Goal: Task Accomplishment & Management: Complete application form

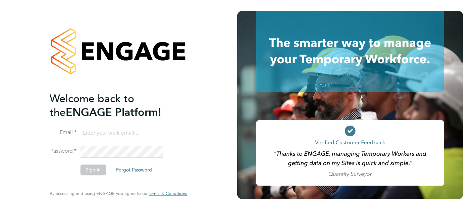
click at [130, 135] on input at bounding box center [122, 134] width 83 height 12
type input "LEWIS"
type input "lewis.railton@hays.com"
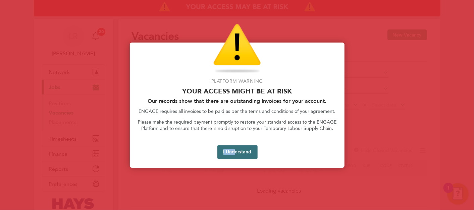
click at [234, 157] on div "Platform Warning Your access might be at risk Our records show that there are o…" at bounding box center [237, 106] width 215 height 126
drag, startPoint x: 234, startPoint y: 157, endPoint x: 229, endPoint y: 147, distance: 11.7
click at [229, 147] on button "I Understand" at bounding box center [238, 152] width 40 height 13
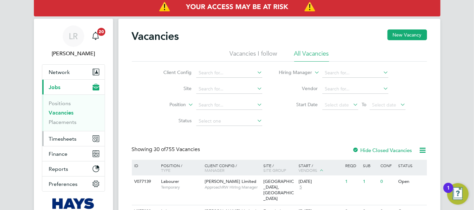
click at [74, 138] on span "Timesheets" at bounding box center [63, 139] width 28 height 6
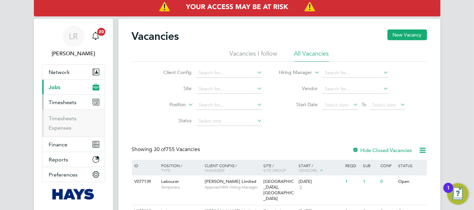
click at [67, 103] on span "Timesheets" at bounding box center [63, 102] width 28 height 6
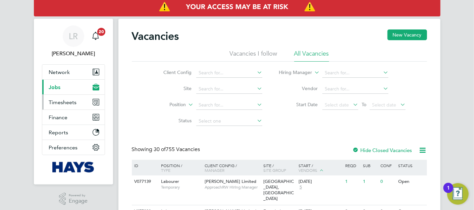
click at [72, 103] on span "Timesheets" at bounding box center [63, 102] width 28 height 6
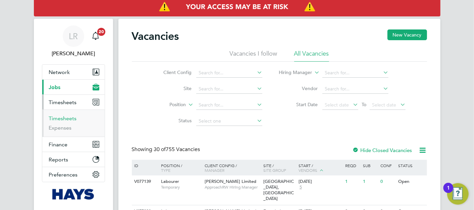
click at [65, 118] on link "Timesheets" at bounding box center [63, 118] width 28 height 6
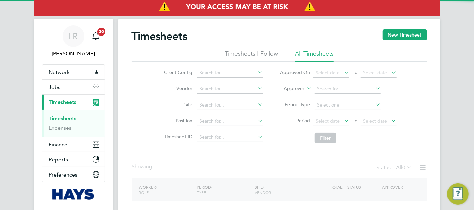
drag, startPoint x: 396, startPoint y: 32, endPoint x: 323, endPoint y: 63, distance: 79.0
click at [396, 32] on button "New Timesheet" at bounding box center [405, 35] width 44 height 11
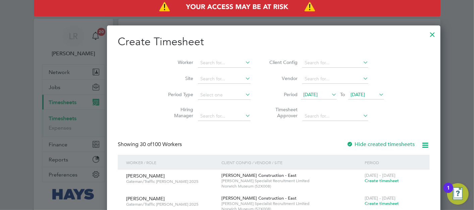
click at [184, 67] on li "Worker" at bounding box center [207, 63] width 104 height 16
click at [198, 63] on input at bounding box center [224, 62] width 53 height 9
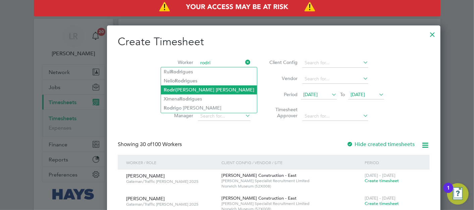
type input "Rodrigue Johnson"
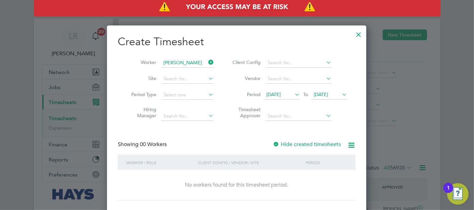
click at [303, 145] on label "Hide created timesheets" at bounding box center [307, 144] width 68 height 7
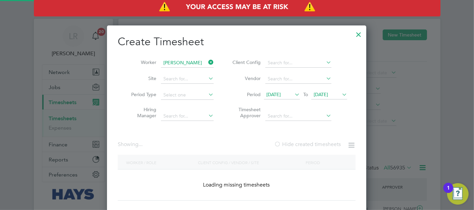
click at [303, 145] on label "Hide created timesheets" at bounding box center [307, 144] width 67 height 7
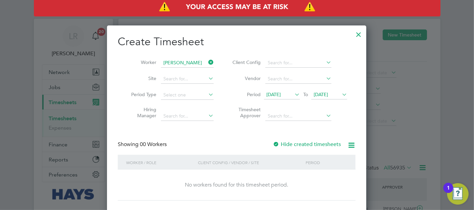
click at [281, 95] on span "[DATE]" at bounding box center [274, 95] width 14 height 6
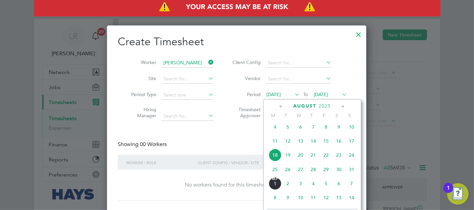
click at [275, 132] on span "4" at bounding box center [275, 127] width 13 height 13
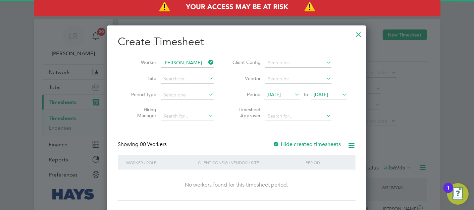
click at [303, 148] on div "Hide created timesheets" at bounding box center [307, 144] width 69 height 7
click at [305, 143] on label "Hide created timesheets" at bounding box center [307, 144] width 68 height 7
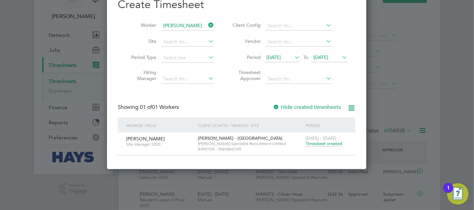
click at [332, 144] on span "Timesheet created" at bounding box center [324, 144] width 37 height 6
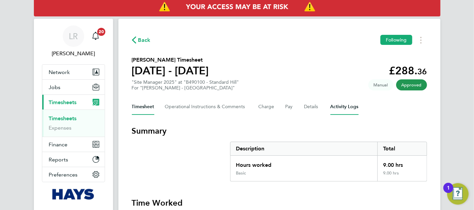
click at [342, 110] on Logs-tab "Activity Logs" at bounding box center [345, 107] width 28 height 16
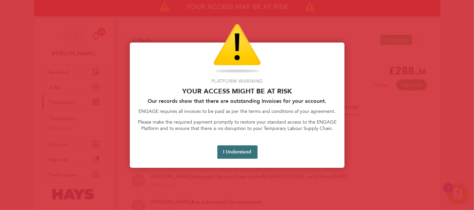
click at [243, 151] on button "I Understand" at bounding box center [238, 152] width 40 height 13
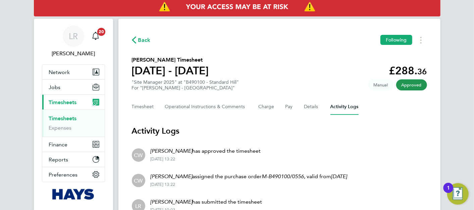
click at [140, 37] on span "Back" at bounding box center [144, 40] width 12 height 8
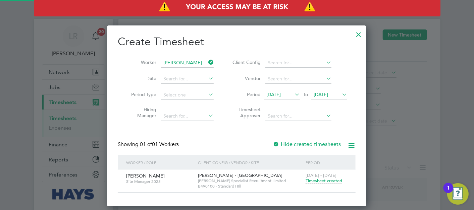
click at [192, 62] on input "Rodrigue Johnson" at bounding box center [187, 62] width 53 height 9
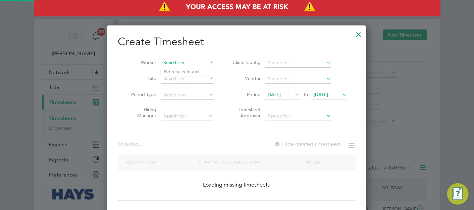
scroll to position [23, 58]
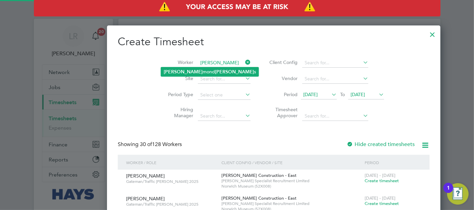
type input "Raymond Higgins"
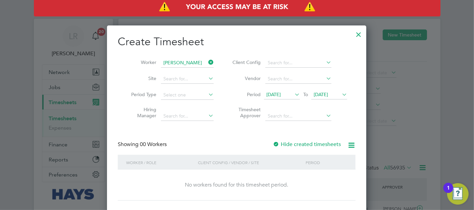
click at [318, 144] on label "Hide created timesheets" at bounding box center [307, 144] width 68 height 7
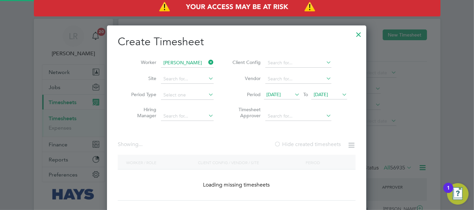
click at [318, 144] on label "Hide created timesheets" at bounding box center [307, 144] width 67 height 7
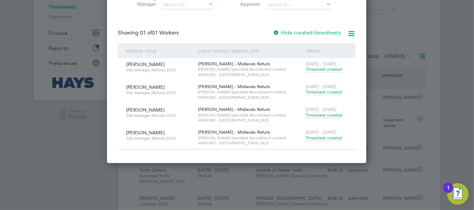
click at [326, 134] on span "[DATE] - [DATE]" at bounding box center [321, 133] width 31 height 6
click at [325, 139] on span "Timesheet created" at bounding box center [324, 138] width 37 height 6
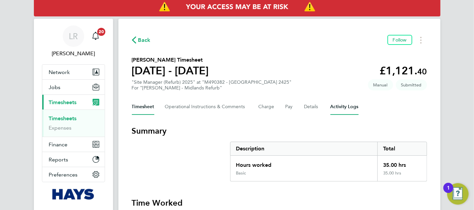
click at [345, 108] on Logs-tab "Activity Logs" at bounding box center [345, 107] width 28 height 16
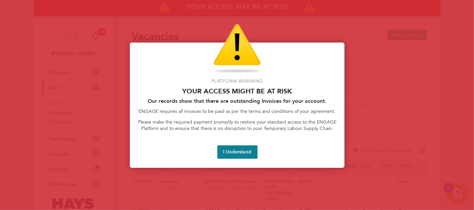
click at [233, 155] on button "I Understand" at bounding box center [238, 152] width 40 height 13
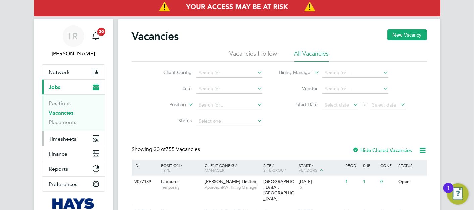
click at [67, 136] on span "Timesheets" at bounding box center [63, 139] width 28 height 6
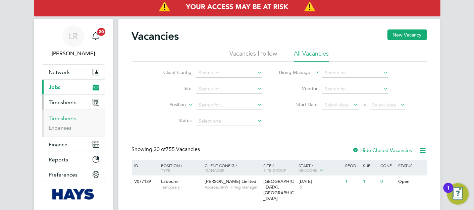
click at [66, 115] on link "Timesheets" at bounding box center [63, 118] width 28 height 6
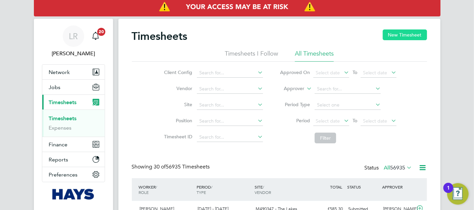
click at [389, 36] on button "New Timesheet" at bounding box center [405, 35] width 44 height 11
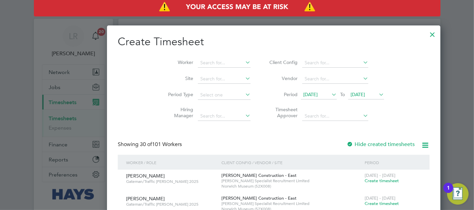
click at [268, 109] on label "Timesheet Approver" at bounding box center [283, 113] width 30 height 12
click at [198, 62] on input at bounding box center [224, 62] width 53 height 9
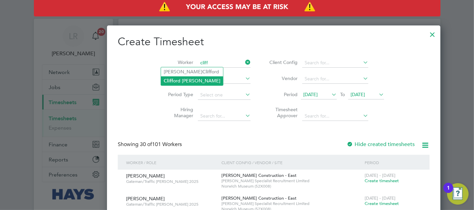
type input "[PERSON_NAME]"
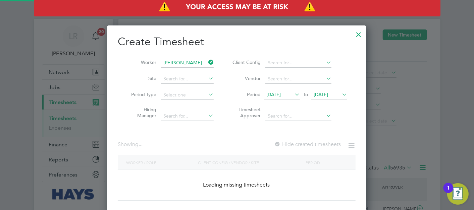
scroll to position [181, 260]
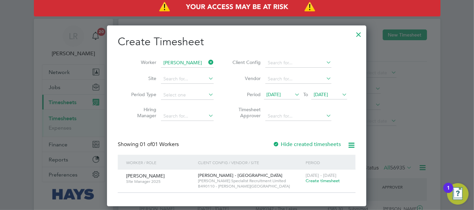
click at [296, 142] on label "Hide created timesheets" at bounding box center [307, 144] width 68 height 7
click at [293, 147] on label "Hide created timesheets" at bounding box center [307, 144] width 68 height 7
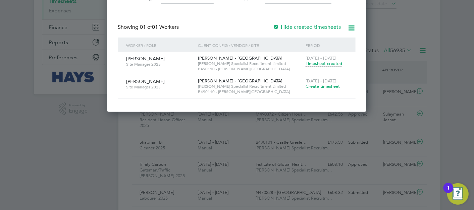
scroll to position [75, 0]
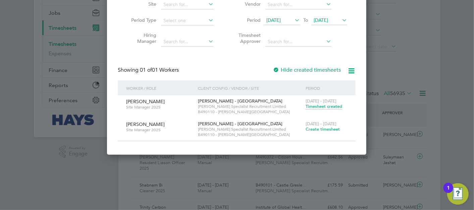
click at [333, 105] on span "Timesheet created" at bounding box center [324, 107] width 37 height 6
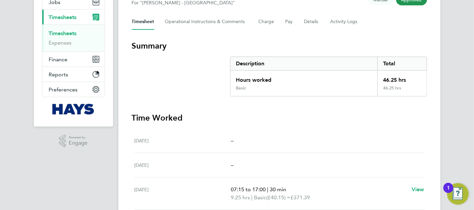
scroll to position [37, 0]
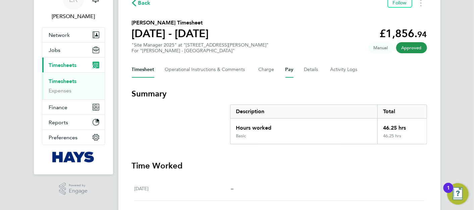
click at [291, 73] on button "Pay" at bounding box center [290, 70] width 8 height 16
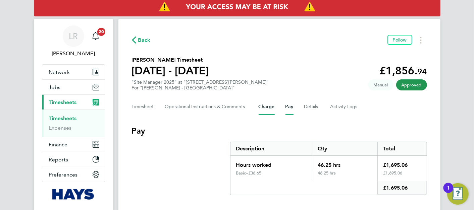
click at [265, 109] on button "Charge" at bounding box center [267, 107] width 16 height 16
click at [286, 108] on button "Pay" at bounding box center [290, 107] width 8 height 16
click at [141, 109] on button "Timesheet" at bounding box center [143, 107] width 22 height 16
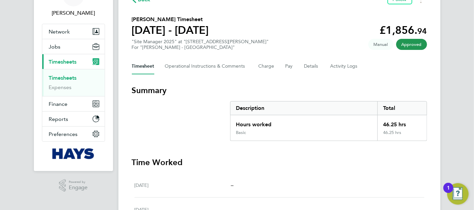
scroll to position [37, 0]
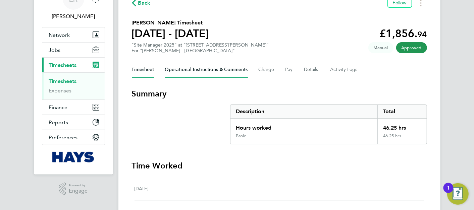
click at [213, 72] on Comments-tab "Operational Instructions & Comments" at bounding box center [206, 70] width 83 height 16
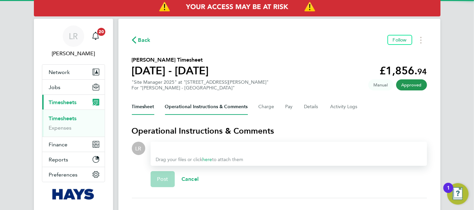
click at [143, 108] on button "Timesheet" at bounding box center [143, 107] width 22 height 16
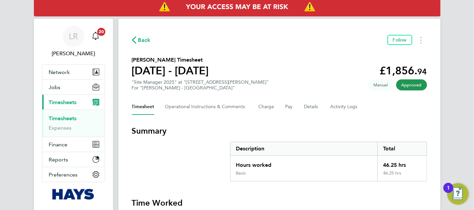
click at [294, 108] on div "Timesheet Operational Instructions & Comments Charge Pay Details Activity Logs" at bounding box center [279, 107] width 295 height 16
click at [293, 108] on button "Pay" at bounding box center [290, 107] width 8 height 16
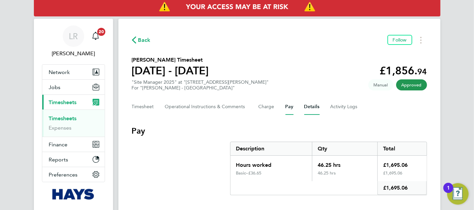
click at [309, 109] on button "Details" at bounding box center [311, 107] width 15 height 16
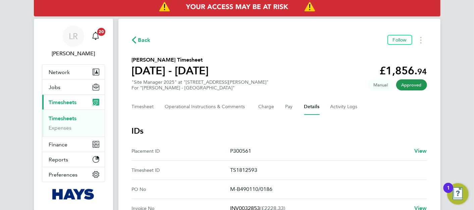
click at [282, 107] on div "Timesheet Operational Instructions & Comments Charge Pay Details Activity Logs" at bounding box center [279, 107] width 295 height 16
click at [286, 107] on button "Pay" at bounding box center [290, 107] width 8 height 16
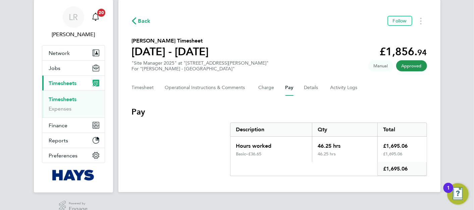
scroll to position [30, 0]
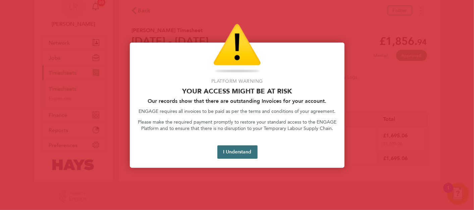
click at [234, 148] on button "I Understand" at bounding box center [238, 152] width 40 height 13
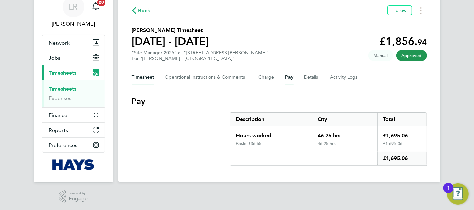
click at [142, 76] on button "Timesheet" at bounding box center [143, 77] width 22 height 16
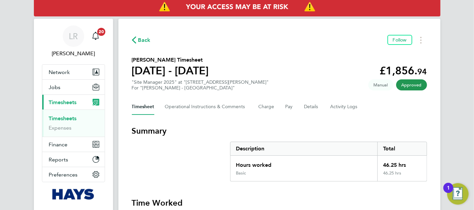
click at [276, 104] on div "Timesheet Operational Instructions & Comments Charge Pay Details Activity Logs" at bounding box center [279, 107] width 295 height 16
click at [284, 104] on div "Timesheet Operational Instructions & Comments Charge Pay Details Activity Logs" at bounding box center [279, 107] width 295 height 16
drag, startPoint x: 286, startPoint y: 106, endPoint x: 302, endPoint y: 124, distance: 23.8
click at [286, 106] on button "Pay" at bounding box center [290, 107] width 8 height 16
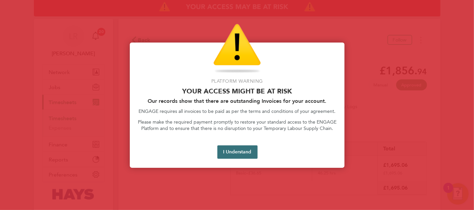
click at [245, 151] on button "I Understand" at bounding box center [238, 152] width 40 height 13
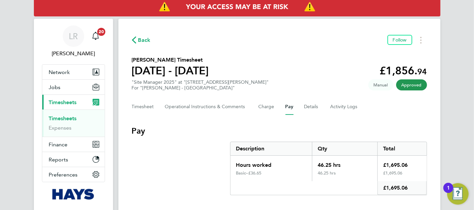
click at [159, 107] on div "Timesheet Operational Instructions & Comments Charge Pay Details Activity Logs" at bounding box center [279, 107] width 295 height 16
click at [157, 107] on div "Timesheet Operational Instructions & Comments Charge Pay Details Activity Logs" at bounding box center [279, 107] width 295 height 16
click at [148, 109] on button "Timesheet" at bounding box center [143, 107] width 22 height 16
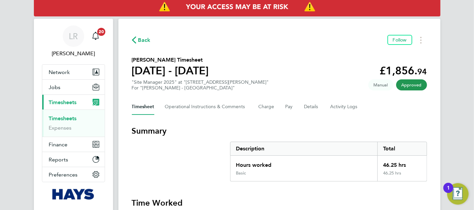
click at [73, 108] on button "Current page: Timesheets" at bounding box center [73, 102] width 62 height 15
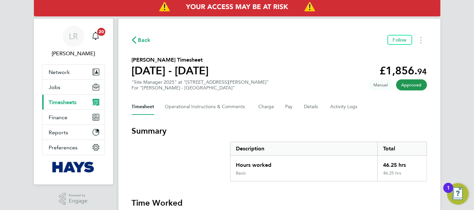
click at [68, 109] on button "Current page: Timesheets" at bounding box center [73, 102] width 62 height 15
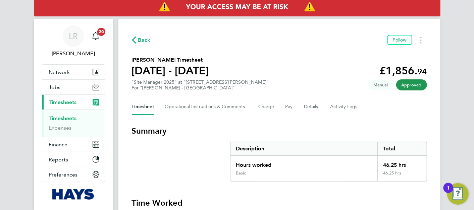
click at [65, 120] on link "Timesheets" at bounding box center [63, 118] width 28 height 6
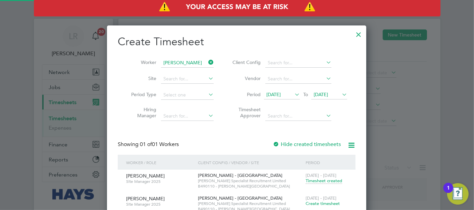
scroll to position [203, 260]
click at [357, 37] on div at bounding box center [359, 33] width 12 height 12
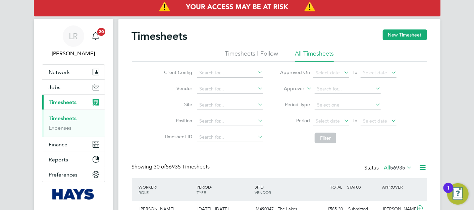
scroll to position [17, 58]
click at [305, 89] on icon at bounding box center [305, 87] width 0 height 6
click at [294, 99] on li "Worker" at bounding box center [288, 96] width 33 height 9
click at [346, 91] on input at bounding box center [348, 89] width 66 height 9
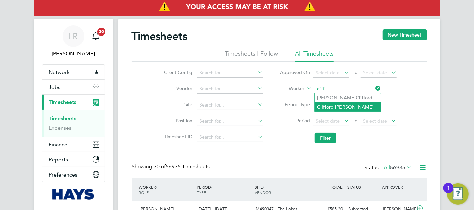
type input "[PERSON_NAME]"
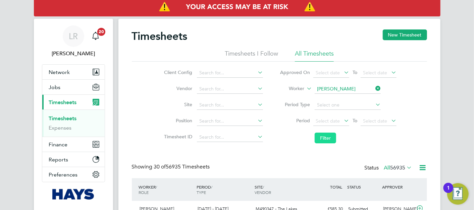
click at [334, 137] on button "Filter" at bounding box center [325, 138] width 21 height 11
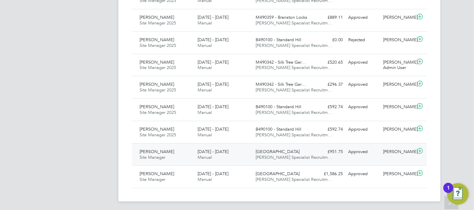
click at [423, 149] on icon at bounding box center [420, 151] width 8 height 5
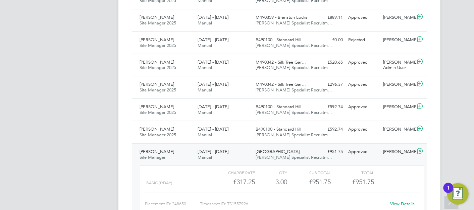
click at [417, 149] on icon at bounding box center [420, 151] width 8 height 5
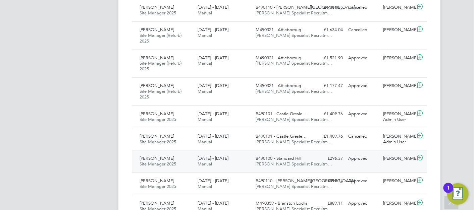
scroll to position [501, 0]
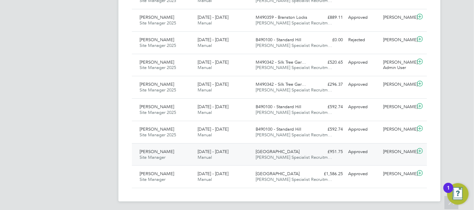
click at [420, 149] on icon at bounding box center [420, 151] width 8 height 5
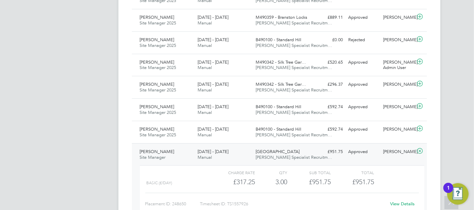
scroll to position [11, 65]
click at [420, 149] on icon at bounding box center [420, 151] width 8 height 5
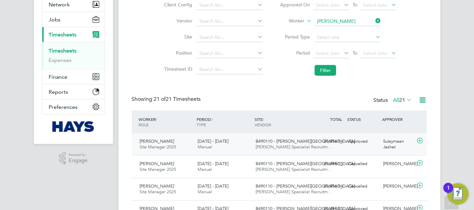
scroll to position [90, 0]
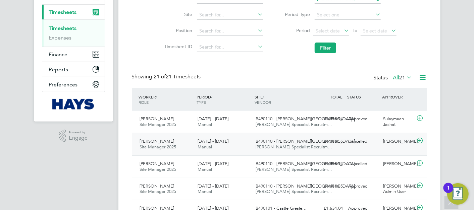
click at [416, 144] on icon at bounding box center [420, 140] width 8 height 5
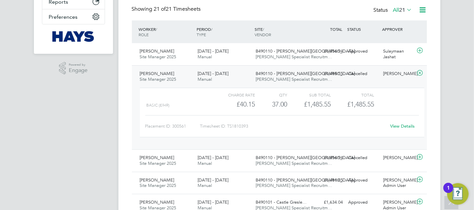
scroll to position [165, 0]
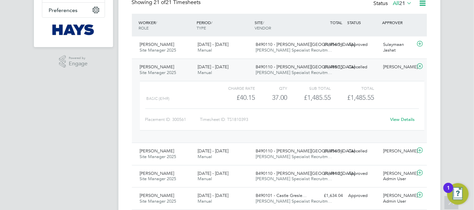
click at [401, 120] on link "View Details" at bounding box center [402, 120] width 25 height 6
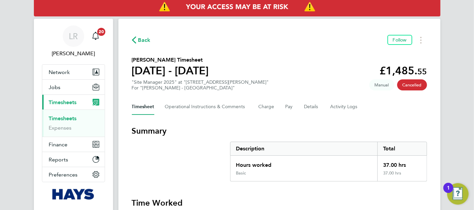
click at [143, 38] on span "Back" at bounding box center [144, 40] width 12 height 8
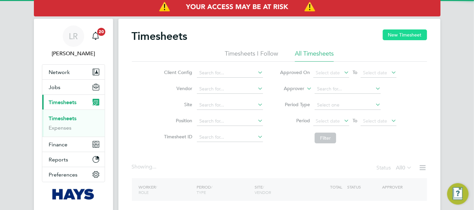
click at [392, 33] on button "New Timesheet" at bounding box center [405, 35] width 44 height 11
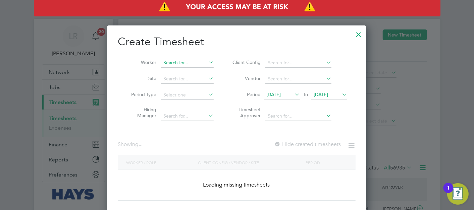
click at [188, 62] on input at bounding box center [187, 62] width 53 height 9
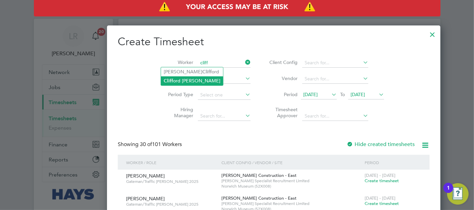
type input "[PERSON_NAME]"
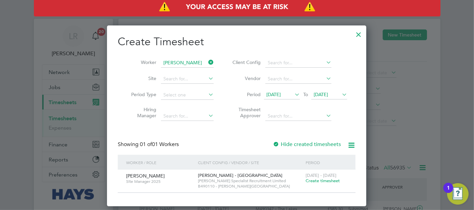
click at [302, 143] on label "Hide created timesheets" at bounding box center [307, 144] width 68 height 7
click at [302, 145] on label "Hide created timesheets" at bounding box center [307, 144] width 68 height 7
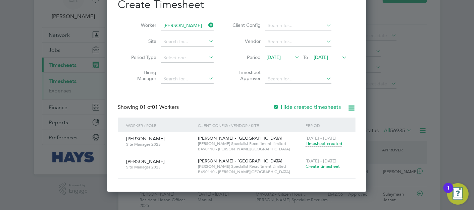
click at [324, 167] on span "Create timesheet" at bounding box center [323, 167] width 34 height 6
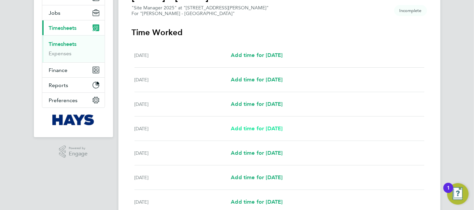
click at [251, 128] on span "Add time for Tue 26 Aug" at bounding box center [257, 129] width 52 height 6
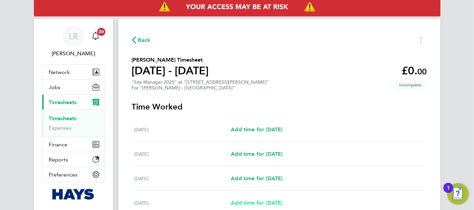
select select "30"
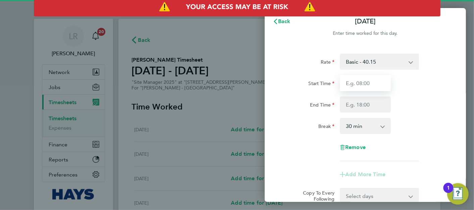
click at [377, 86] on input "Start Time" at bounding box center [365, 83] width 51 height 16
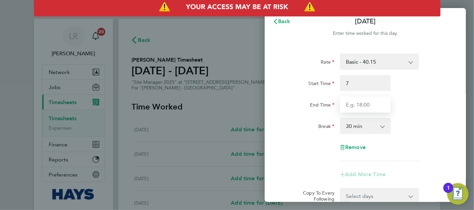
type input "07:00"
click at [371, 102] on input "End Time" at bounding box center [365, 105] width 51 height 16
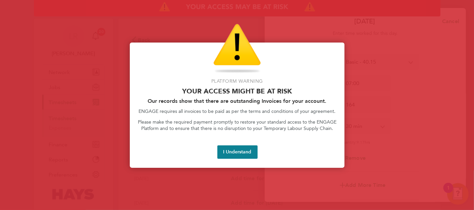
click at [253, 148] on button "I Understand" at bounding box center [238, 152] width 40 height 13
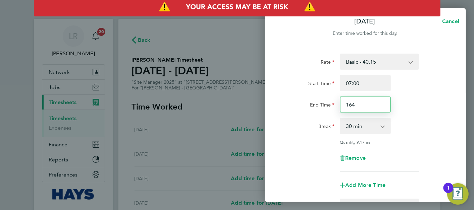
click at [365, 103] on input "164" at bounding box center [365, 105] width 51 height 16
type input "16:45"
click at [405, 108] on div "End Time 16:45" at bounding box center [365, 105] width 169 height 16
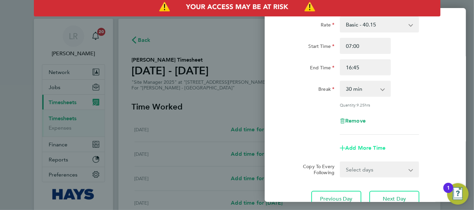
click at [368, 149] on span "Add More Time" at bounding box center [365, 148] width 40 height 6
select select "null"
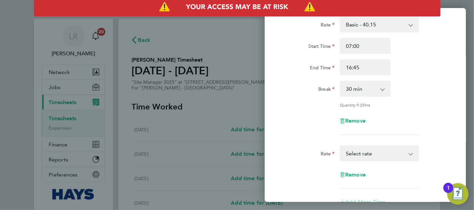
click at [367, 149] on select "Basic - 40.15 Select rate" at bounding box center [376, 153] width 70 height 15
drag, startPoint x: 401, startPoint y: 135, endPoint x: 424, endPoint y: 120, distance: 27.8
click at [401, 135] on app-timesheet-line-form-group "Rate Basic - 40.15 Start Time 07:00 End Time 16:45 Break 0 min 15 min 30 min 45…" at bounding box center [366, 78] width 164 height 124
click at [354, 174] on span "Remove" at bounding box center [355, 175] width 20 height 6
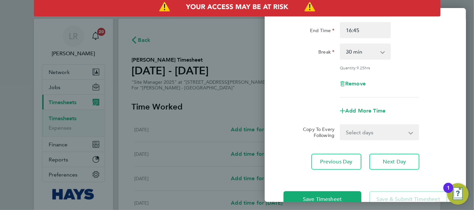
click at [299, 114] on div "Add More Time" at bounding box center [365, 111] width 169 height 16
click at [396, 135] on select "Select days Day Wednesday Thursday Friday" at bounding box center [376, 132] width 70 height 15
select select "DAY"
click at [341, 125] on select "Select days Day Wednesday Thursday Friday" at bounding box center [376, 132] width 70 height 15
select select "2025-08-29"
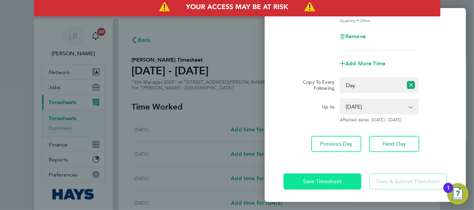
click at [341, 181] on span "Save Timesheet" at bounding box center [322, 182] width 39 height 7
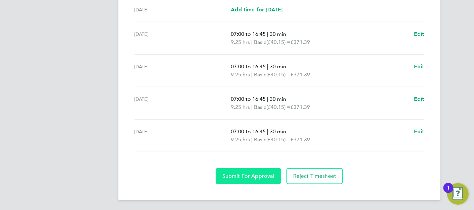
click at [253, 171] on button "Submit For Approval" at bounding box center [248, 177] width 65 height 16
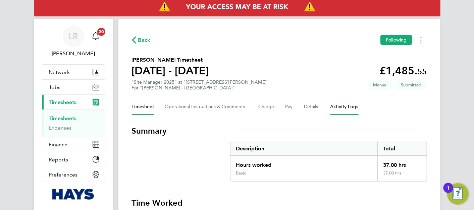
click at [347, 106] on Logs-tab "Activity Logs" at bounding box center [345, 107] width 28 height 16
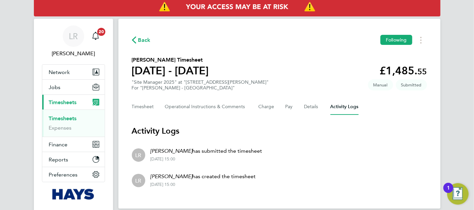
click at [148, 42] on span "Back" at bounding box center [144, 40] width 12 height 8
